Goal: Register for event/course

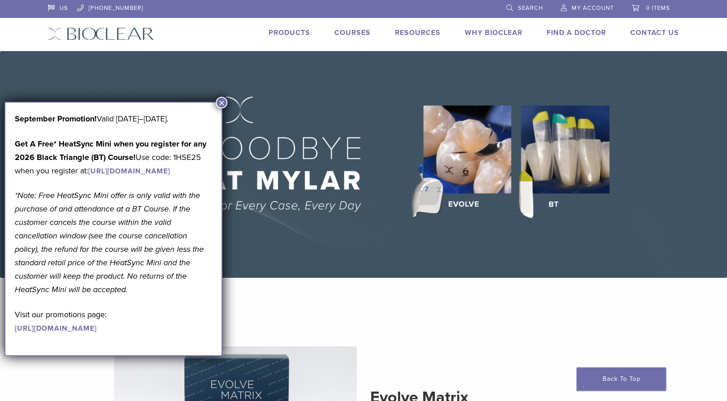
click at [343, 34] on link "Courses" at bounding box center [352, 32] width 36 height 9
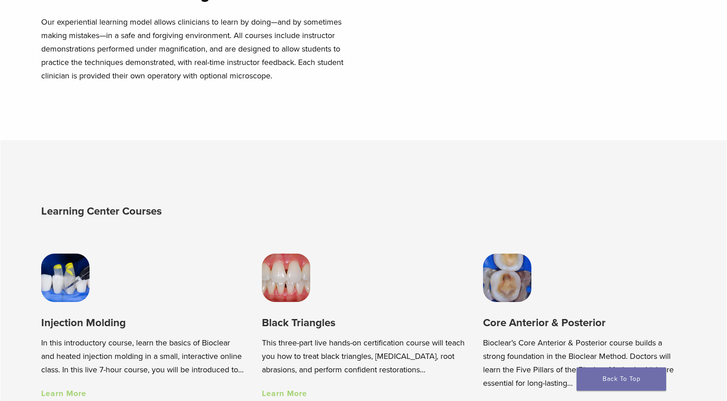
scroll to position [642, 0]
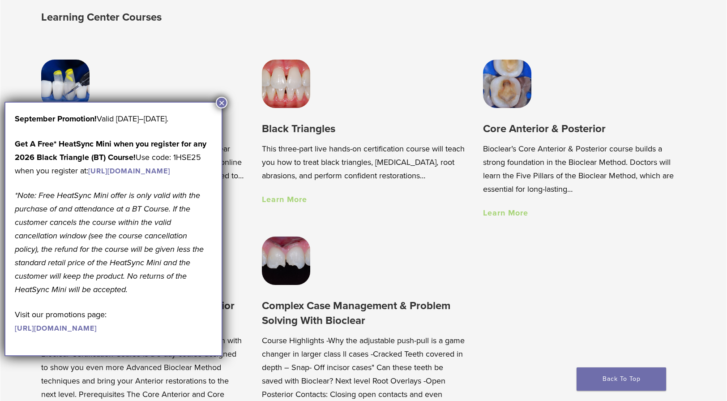
click at [219, 104] on button "×" at bounding box center [222, 103] width 12 height 12
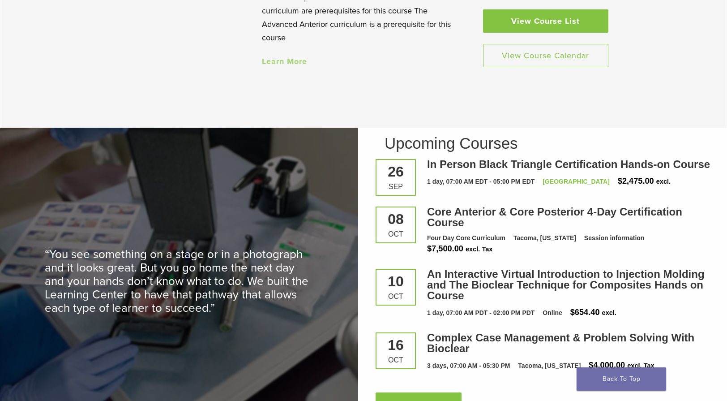
scroll to position [1184, 0]
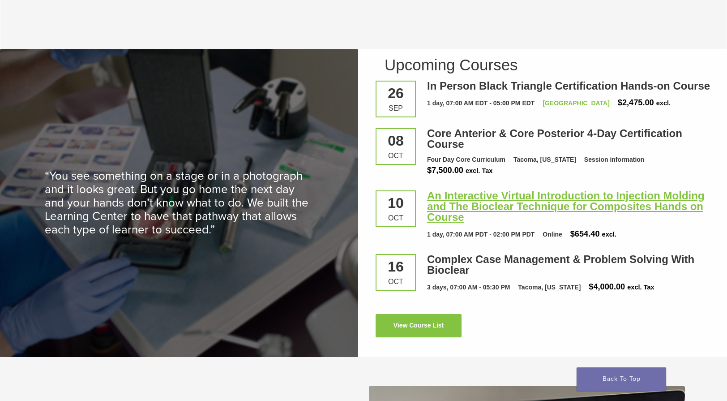
click at [469, 206] on link "An Interactive Virtual Introduction to Injection Molding and The Bioclear Techn…" at bounding box center [566, 206] width 278 height 34
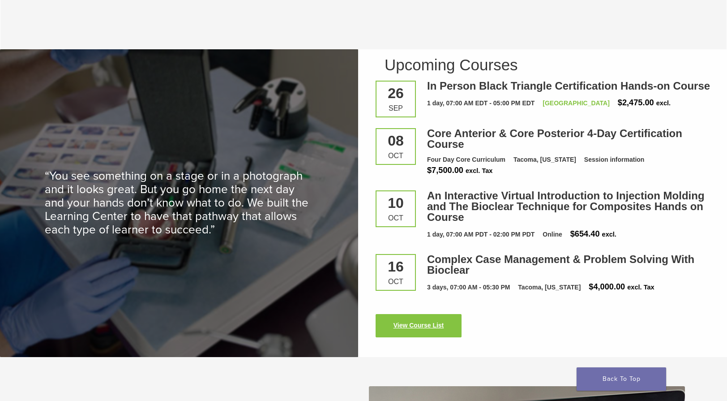
click at [408, 333] on link "View Course List" at bounding box center [419, 325] width 86 height 23
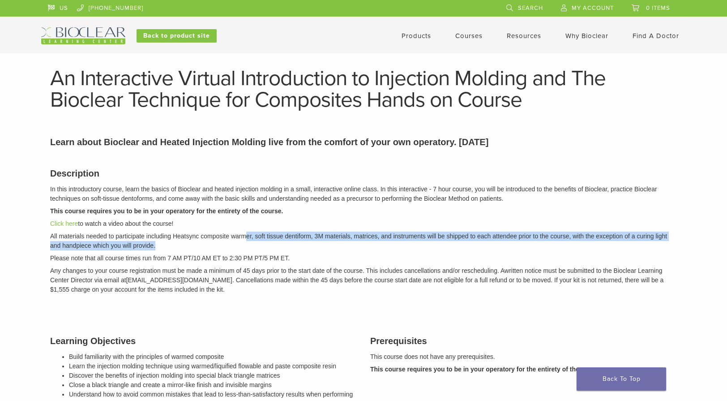
drag, startPoint x: 250, startPoint y: 233, endPoint x: 320, endPoint y: 246, distance: 70.6
click at [320, 246] on p "All materials needed to participate including Heatsync composite warmer, soft t…" at bounding box center [363, 240] width 627 height 19
click at [329, 246] on p "All materials needed to participate including Heatsync composite warmer, soft t…" at bounding box center [363, 240] width 627 height 19
drag, startPoint x: 355, startPoint y: 245, endPoint x: 262, endPoint y: 235, distance: 93.7
click at [264, 234] on p "All materials needed to participate including Heatsync composite warmer, soft t…" at bounding box center [363, 240] width 627 height 19
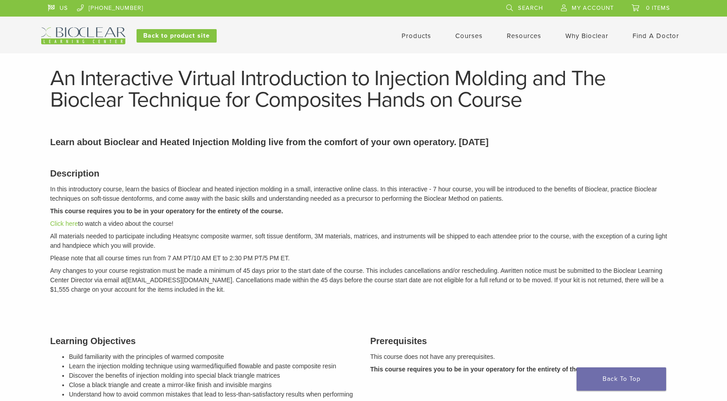
click at [262, 235] on p "All materials needed to participate including Heatsync composite warmer, soft t…" at bounding box center [363, 240] width 627 height 19
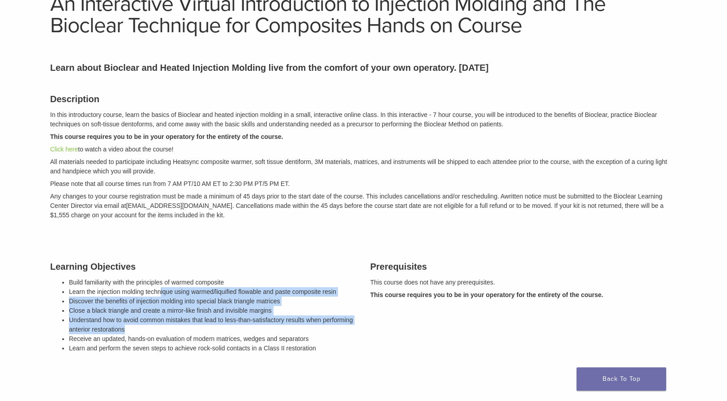
drag, startPoint x: 188, startPoint y: 294, endPoint x: 308, endPoint y: 338, distance: 128.4
click at [306, 335] on ul "Build familiarity with the principles of warmed composite Learn the injection m…" at bounding box center [213, 315] width 288 height 75
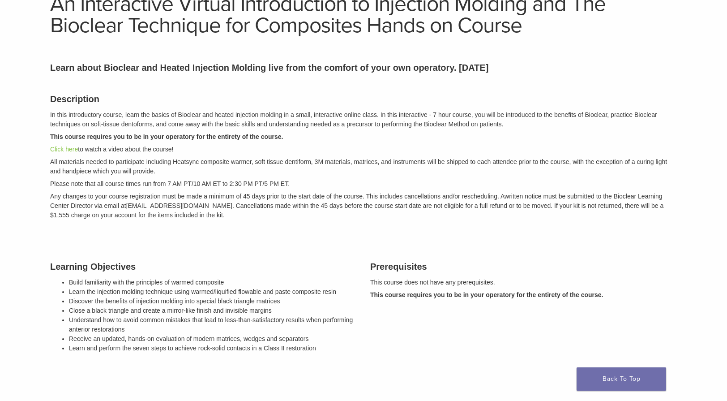
click at [321, 344] on li "Learn and perform the seven steps to achieve rock-solid contacts in a Class II …" at bounding box center [213, 347] width 288 height 9
drag, startPoint x: 317, startPoint y: 357, endPoint x: 190, endPoint y: 300, distance: 139.4
click at [191, 298] on div "Learning Objectives Build familiarity with the principles of warmed composite L…" at bounding box center [203, 308] width 320 height 120
click at [190, 302] on li "Discover the benefits of injection molding into special black triangle matrices" at bounding box center [213, 300] width 288 height 9
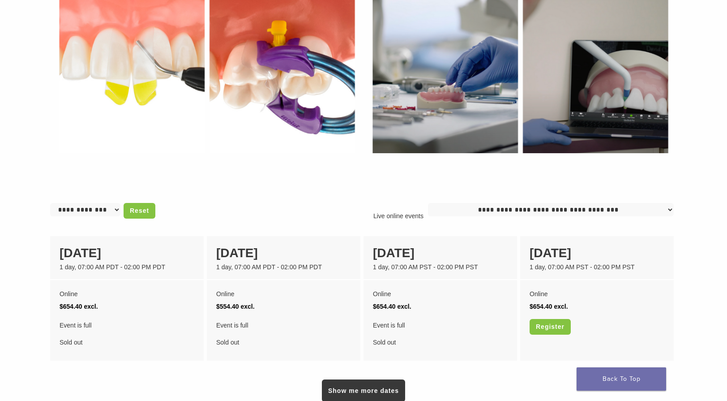
scroll to position [0, 0]
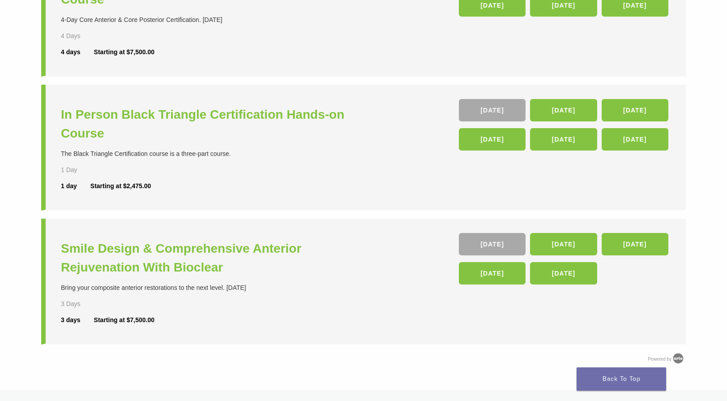
scroll to position [315, 0]
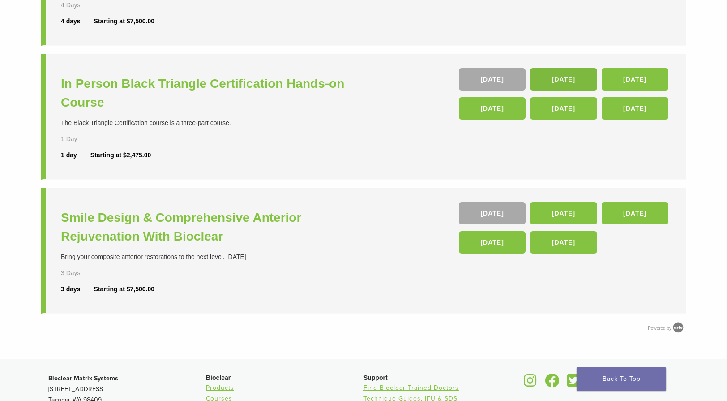
click at [565, 78] on link "14 Nov" at bounding box center [563, 79] width 67 height 22
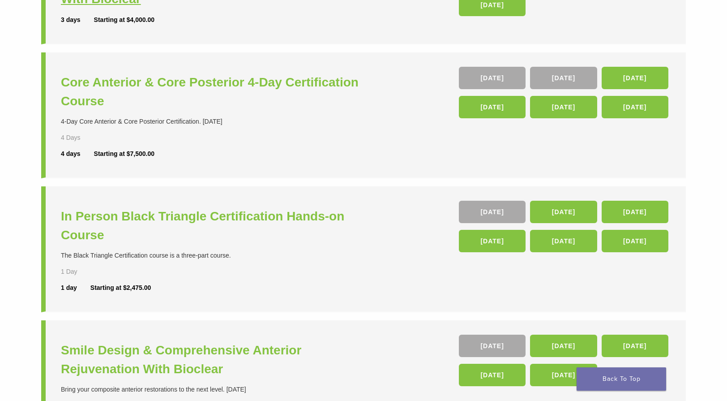
scroll to position [0, 0]
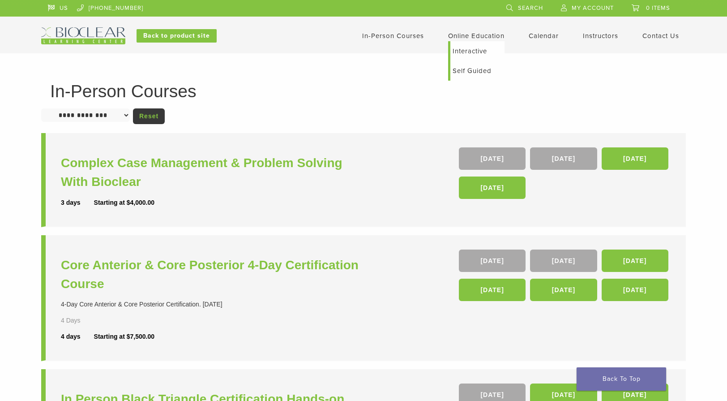
click at [477, 40] on li "Online Education Interactive Self Guided" at bounding box center [476, 35] width 56 height 11
click at [463, 67] on link "Self Guided" at bounding box center [477, 71] width 54 height 20
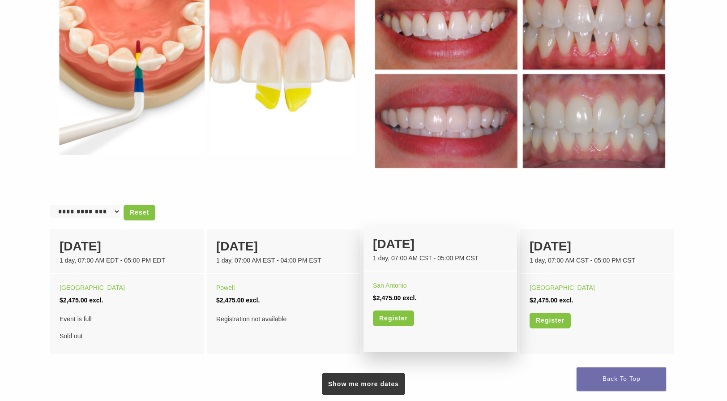
scroll to position [423, 0]
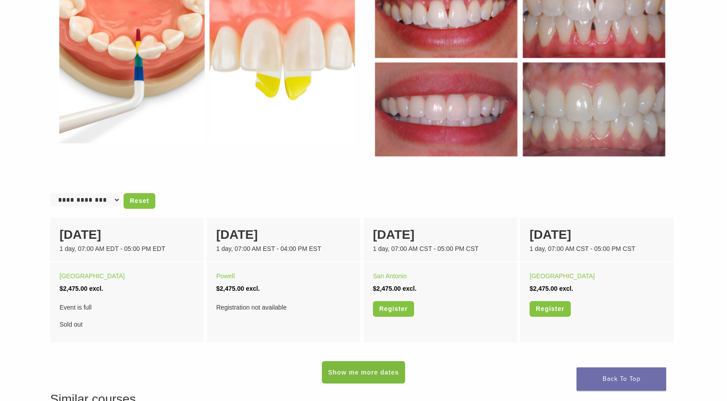
click at [376, 375] on link "Show me more dates" at bounding box center [363, 372] width 83 height 22
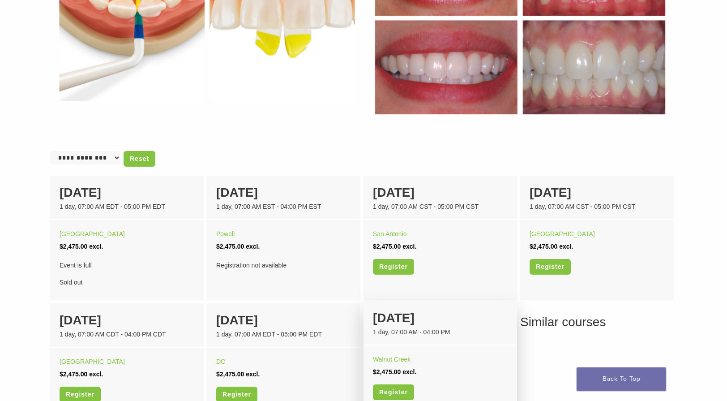
scroll to position [488, 0]
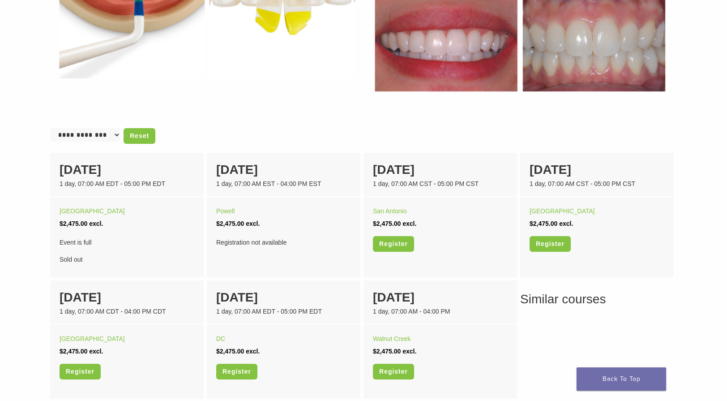
click at [91, 129] on select "**********" at bounding box center [85, 134] width 70 height 13
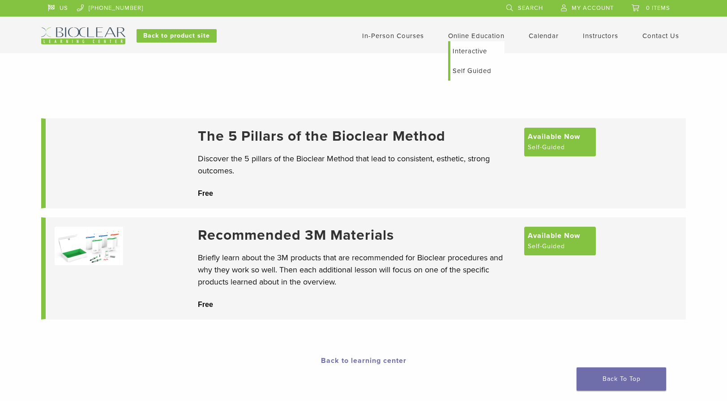
click at [481, 50] on link "Interactive" at bounding box center [477, 51] width 54 height 20
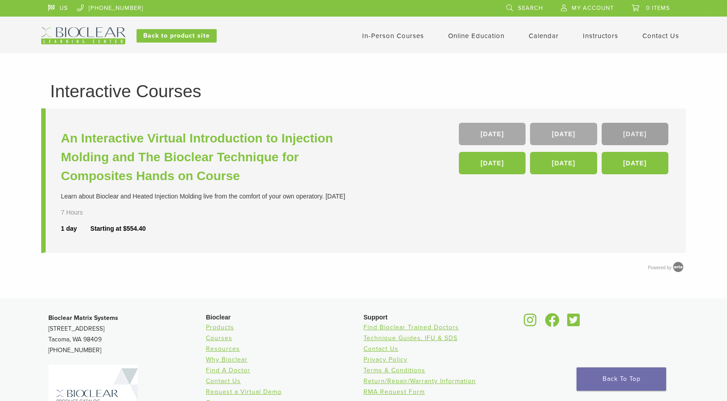
click at [654, 133] on link "[DATE]" at bounding box center [635, 134] width 67 height 22
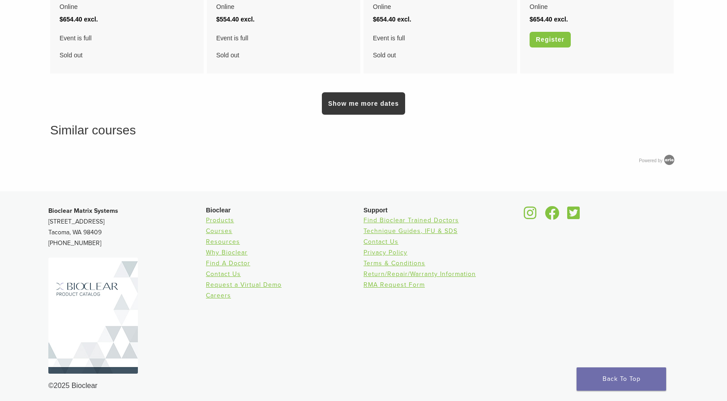
scroll to position [641, 0]
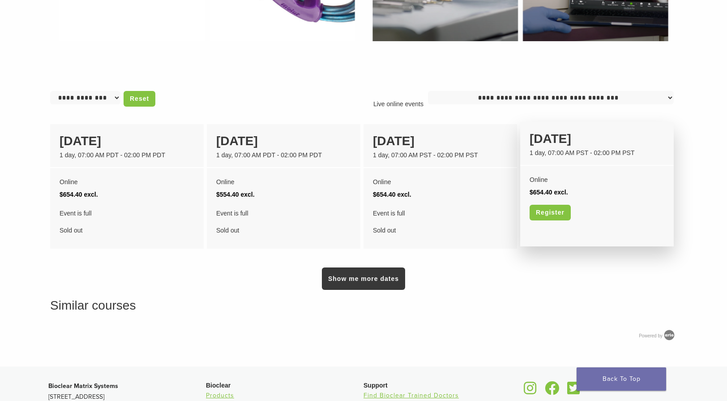
click at [562, 180] on div "Online" at bounding box center [597, 179] width 135 height 13
click at [568, 157] on div "[DATE] 1 day, 07:00 AM PST - 02:00 PM PST" at bounding box center [597, 144] width 154 height 44
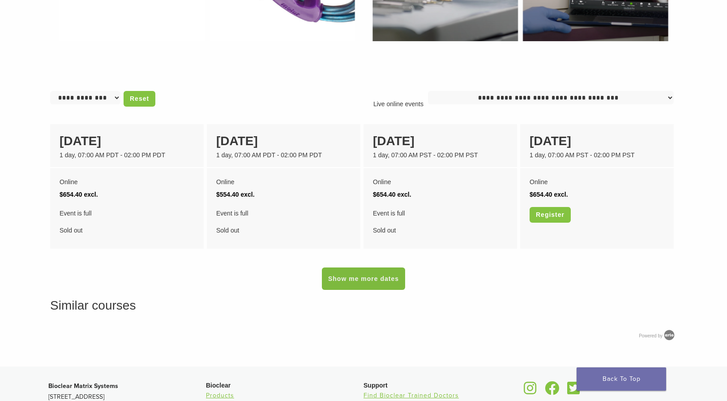
click at [378, 278] on link "Show me more dates" at bounding box center [363, 278] width 83 height 22
